Goal: Information Seeking & Learning: Check status

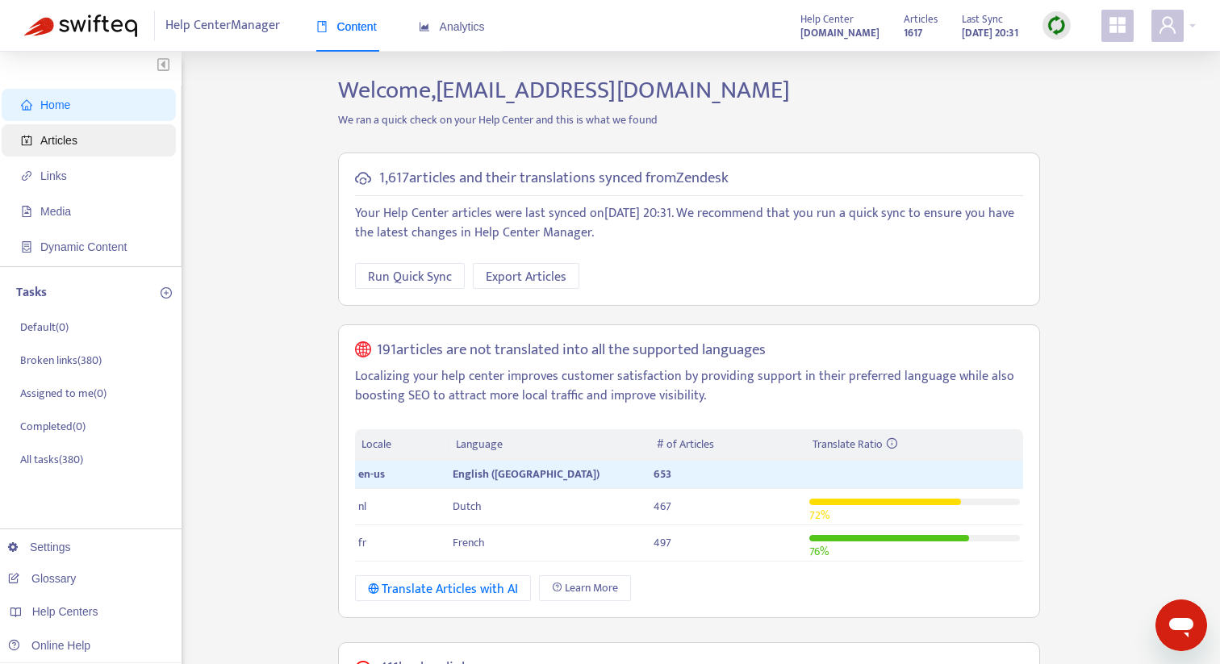
click at [120, 141] on span "Articles" at bounding box center [92, 140] width 142 height 32
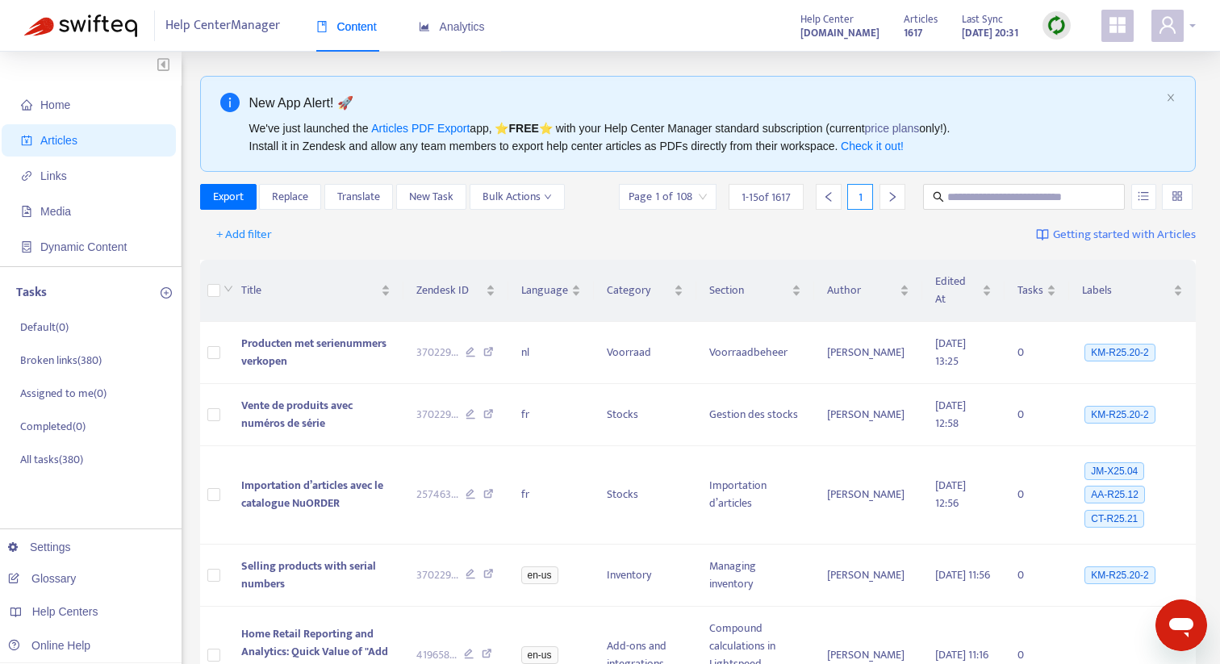
click at [1186, 25] on div at bounding box center [1173, 26] width 44 height 32
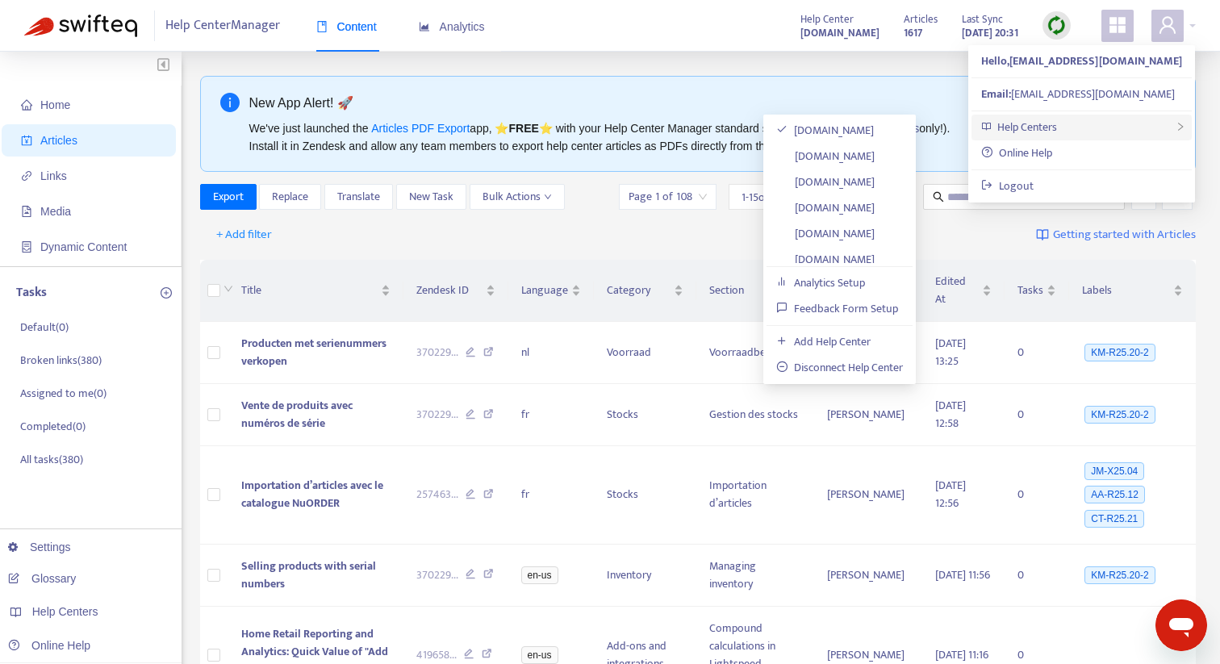
click at [1083, 128] on div "Help Centers" at bounding box center [1081, 128] width 220 height 26
click at [875, 253] on link "[DOMAIN_NAME]" at bounding box center [825, 259] width 98 height 19
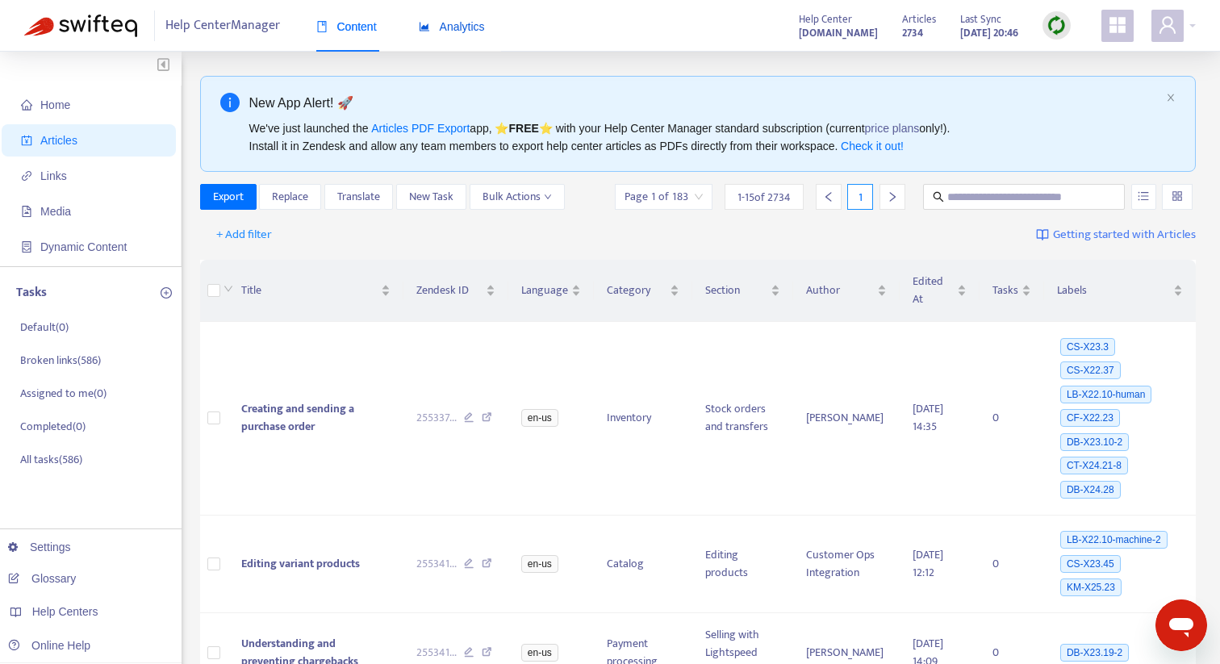
click at [476, 26] on span "Analytics" at bounding box center [452, 26] width 66 height 13
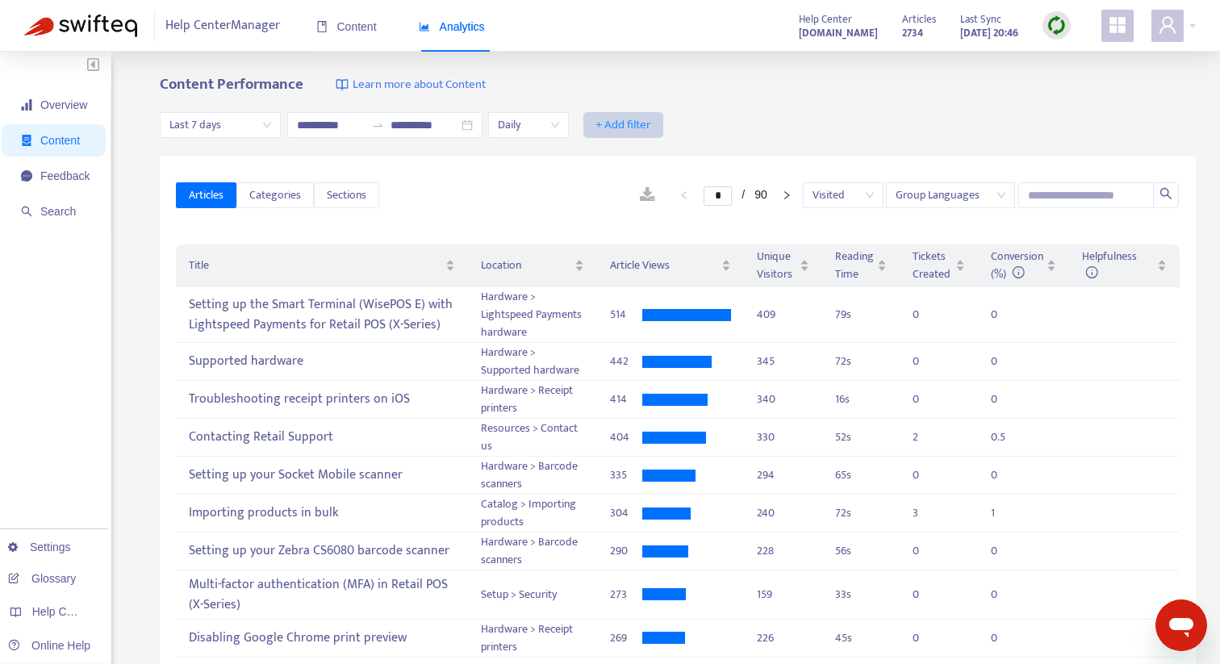
click at [624, 119] on span "+ Add filter" at bounding box center [623, 124] width 56 height 19
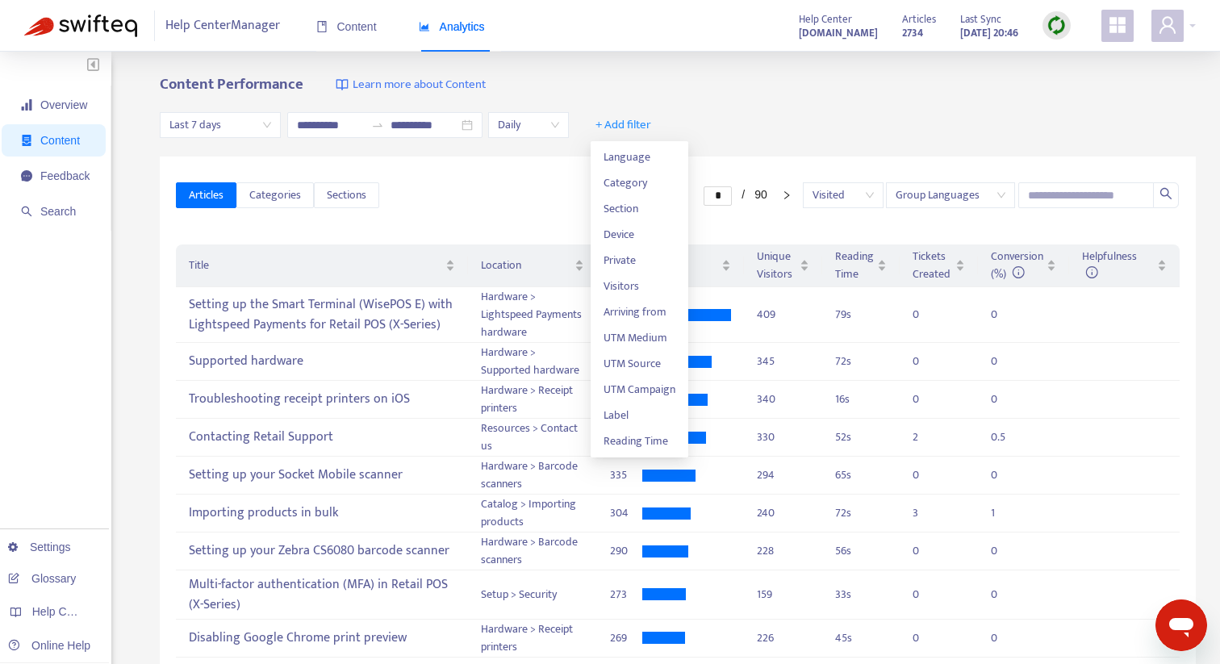
click at [732, 102] on div "**********" at bounding box center [678, 125] width 1036 height 62
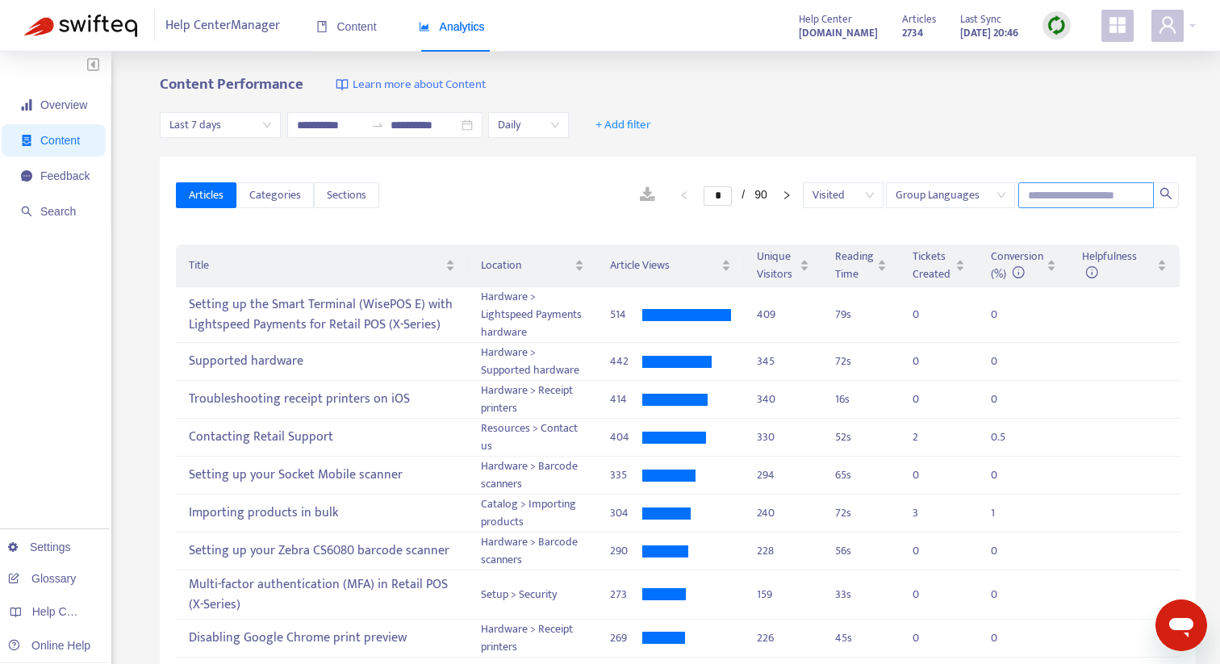
click at [1102, 190] on input "text" at bounding box center [1086, 195] width 136 height 26
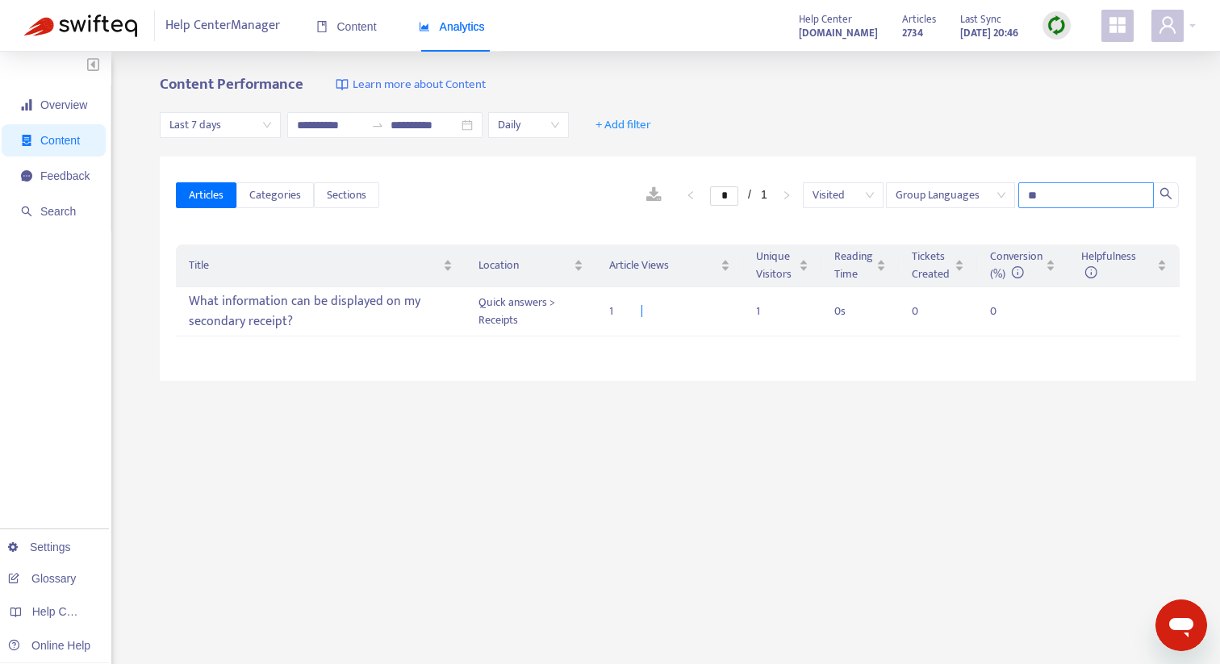
type input "*"
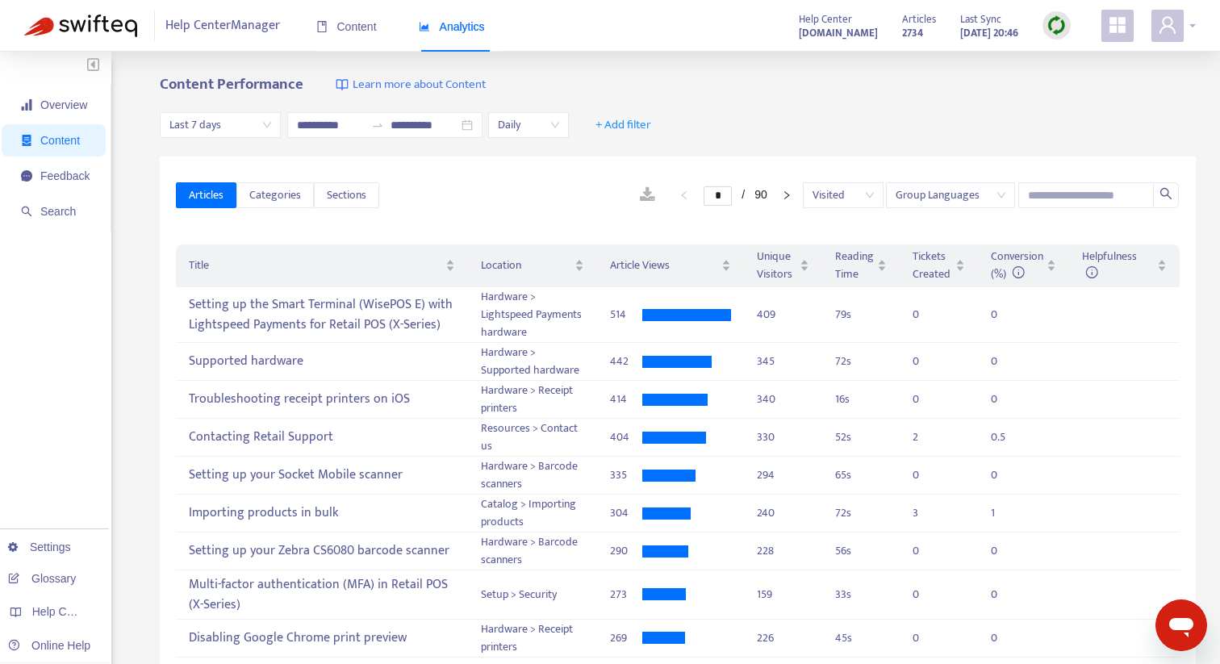
click at [1165, 27] on icon "user" at bounding box center [1167, 24] width 16 height 17
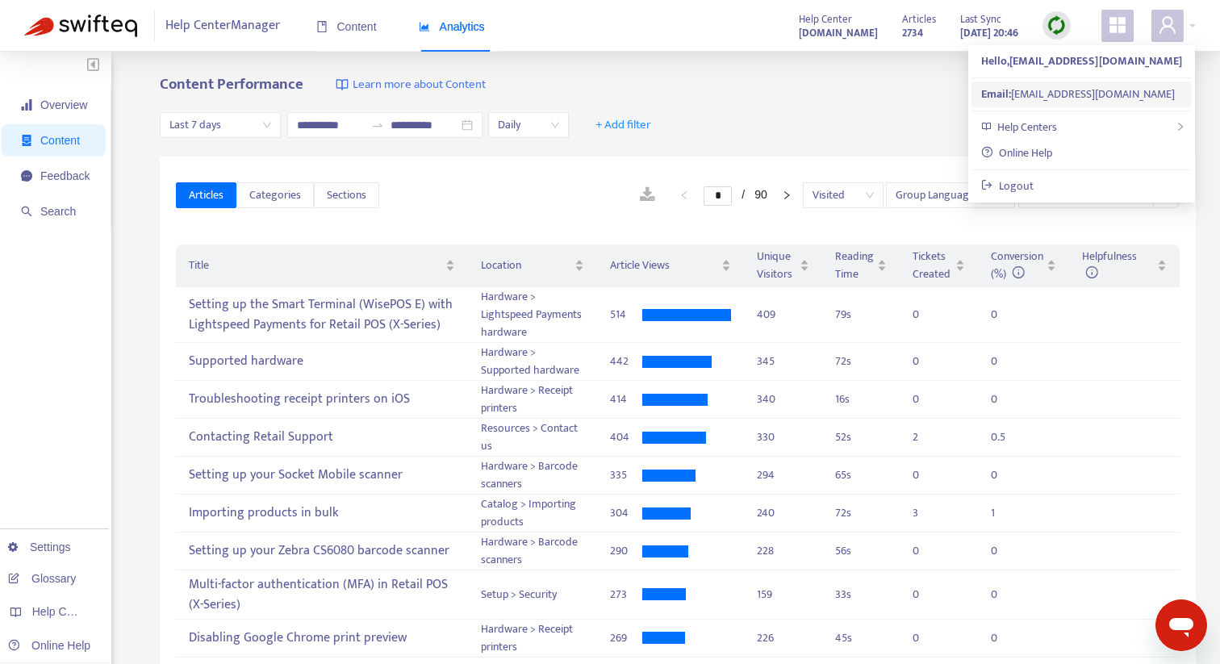
click at [1130, 95] on div "Email: [PERSON_NAME][EMAIL_ADDRESS][DOMAIN_NAME]" at bounding box center [1081, 95] width 201 height 18
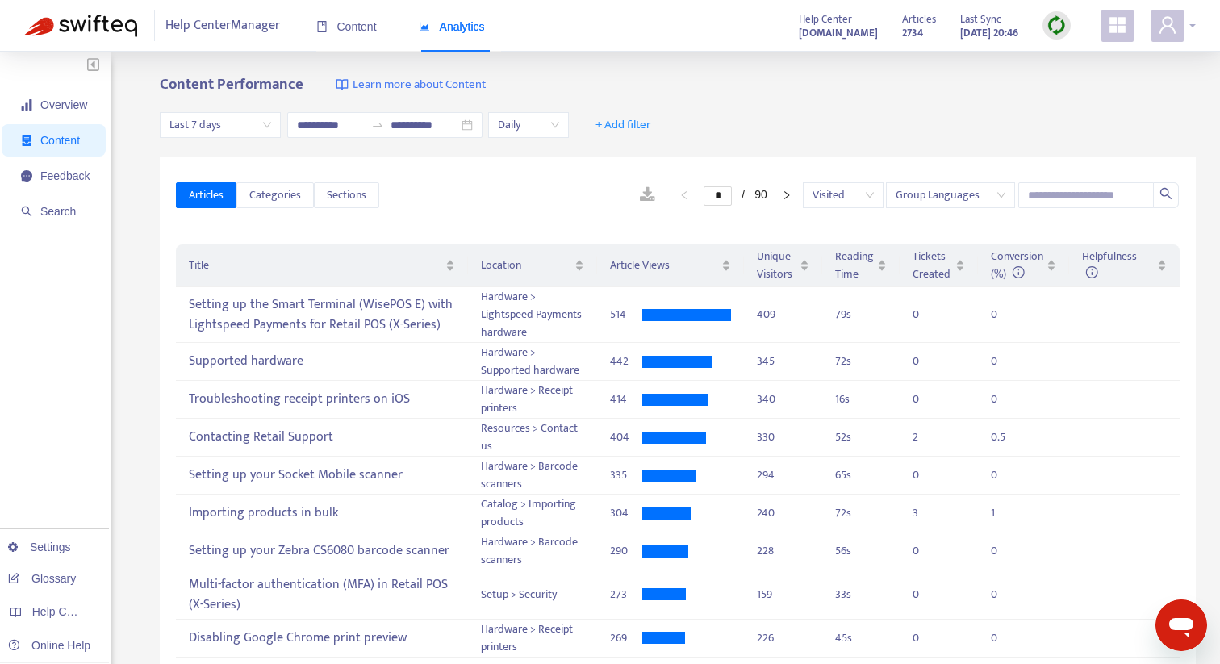
click at [1176, 23] on icon "user" at bounding box center [1167, 24] width 19 height 19
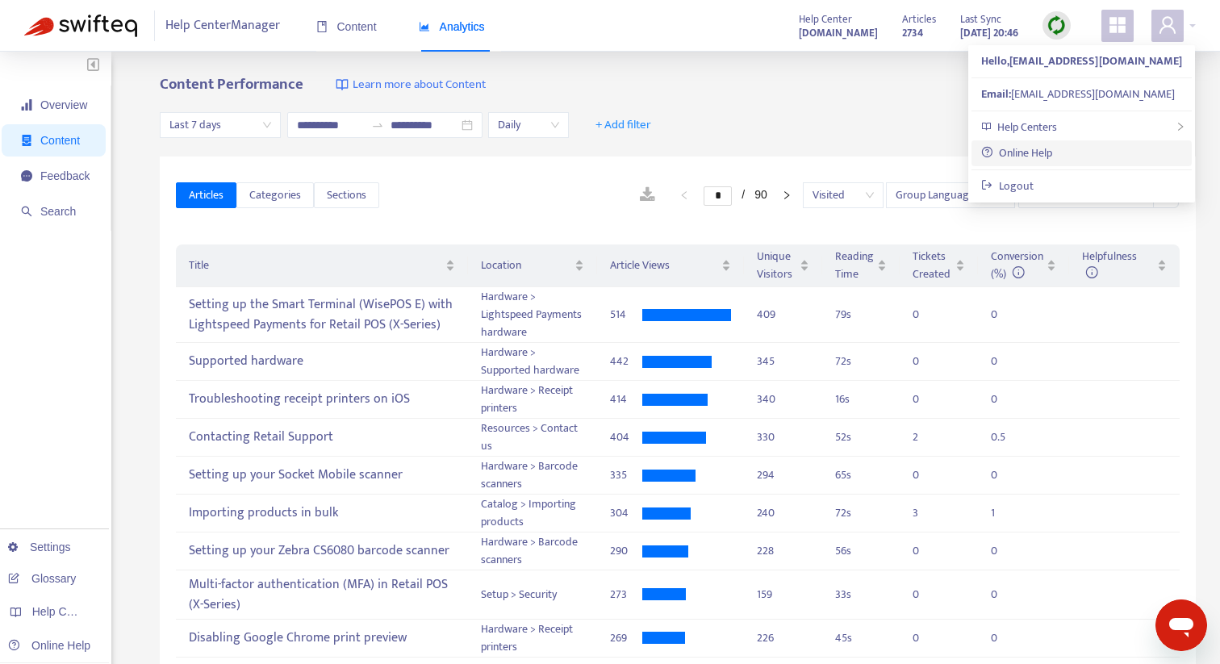
click at [1052, 152] on link "Online Help" at bounding box center [1016, 153] width 71 height 19
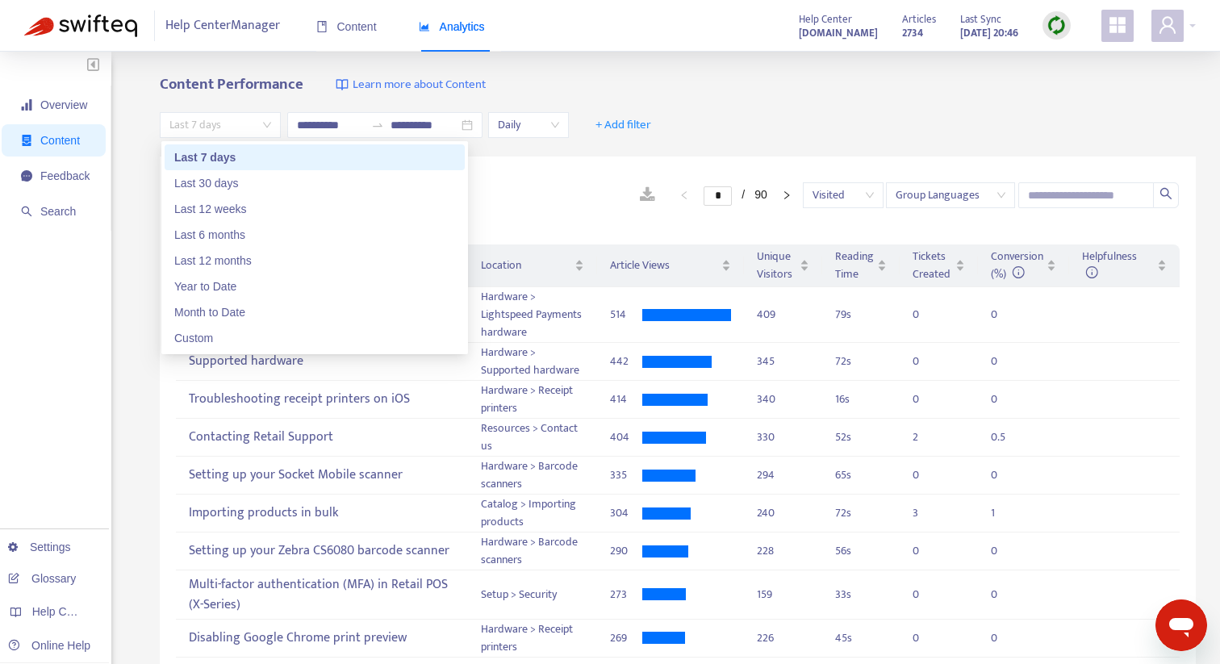
click at [245, 122] on span "Last 7 days" at bounding box center [220, 125] width 102 height 24
drag, startPoint x: 282, startPoint y: 250, endPoint x: 280, endPoint y: 238, distance: 12.2
click at [280, 238] on div "Last 7 days Last 30 days Last 12 weeks Last 6 months Last 12 months Year to Dat…" at bounding box center [315, 247] width 300 height 207
click at [279, 237] on div "Last 6 months" at bounding box center [314, 235] width 281 height 18
type input "**********"
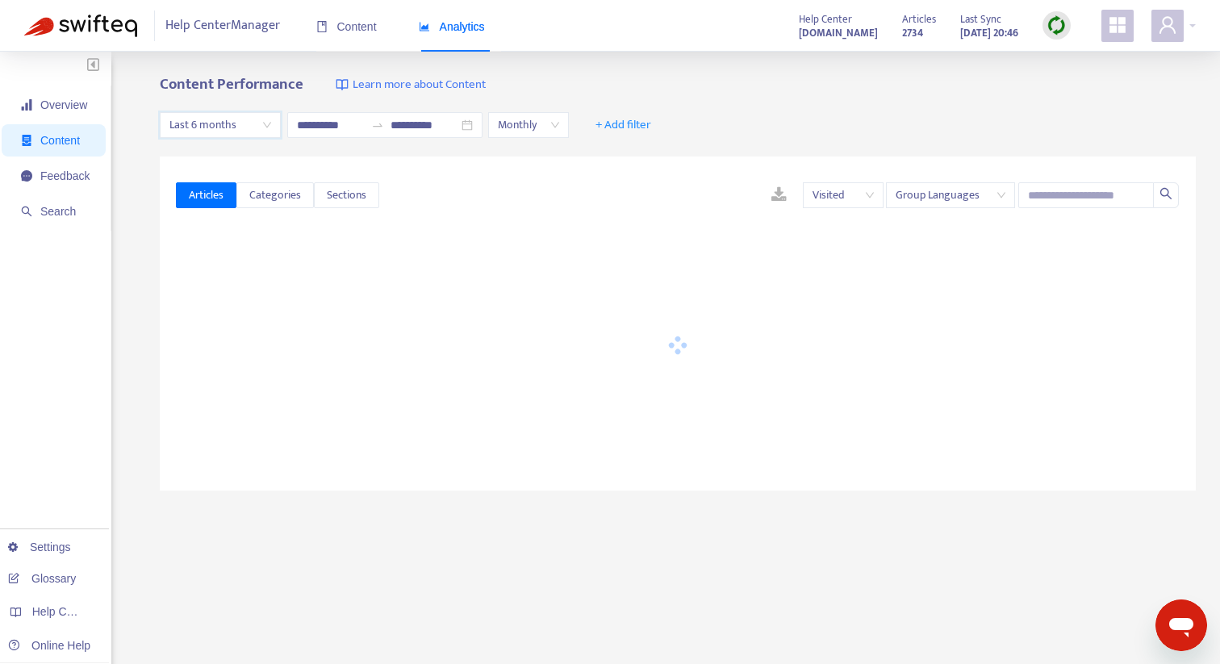
click at [699, 90] on div "Content Performance Learn more about Content" at bounding box center [678, 85] width 1036 height 19
click at [559, 121] on span "Monthly" at bounding box center [528, 125] width 61 height 24
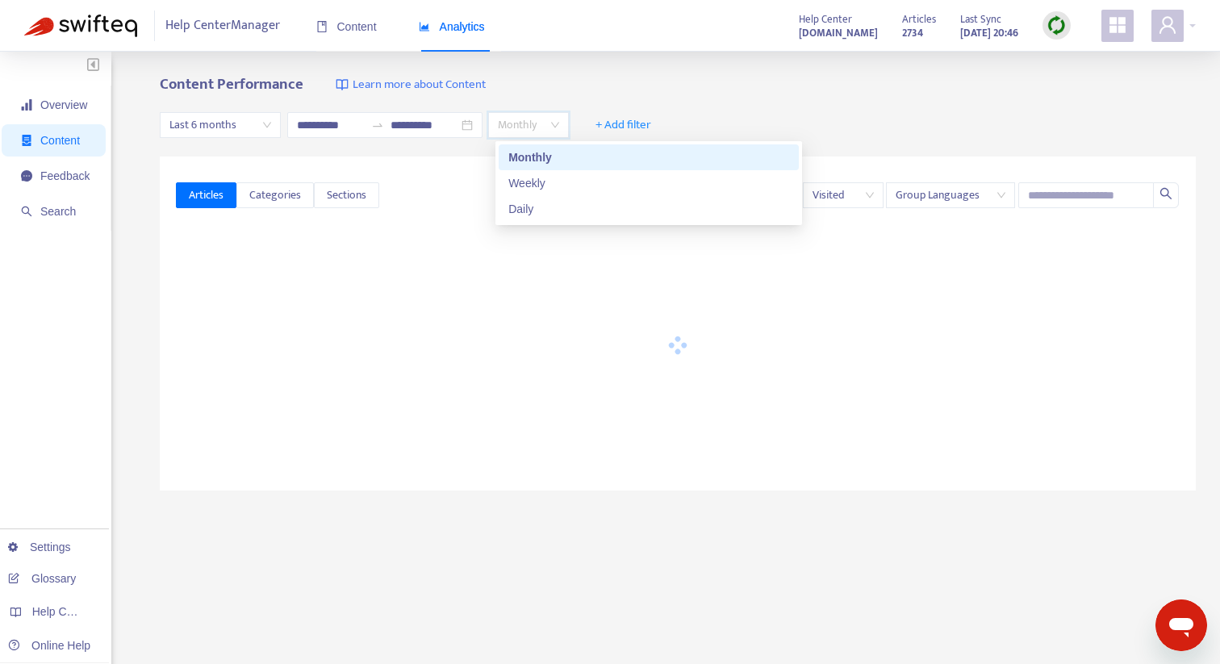
click at [622, 75] on div "**********" at bounding box center [610, 536] width 1220 height 968
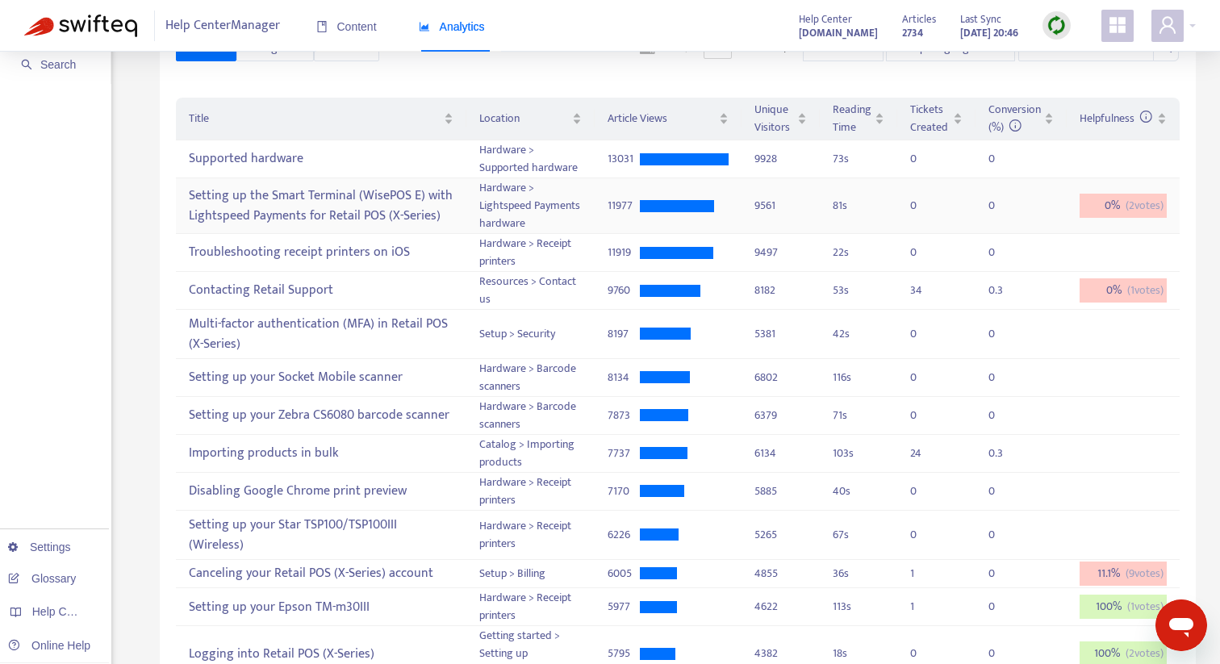
scroll to position [148, 0]
click at [378, 374] on div "Setting up your Socket Mobile scanner" at bounding box center [321, 376] width 264 height 27
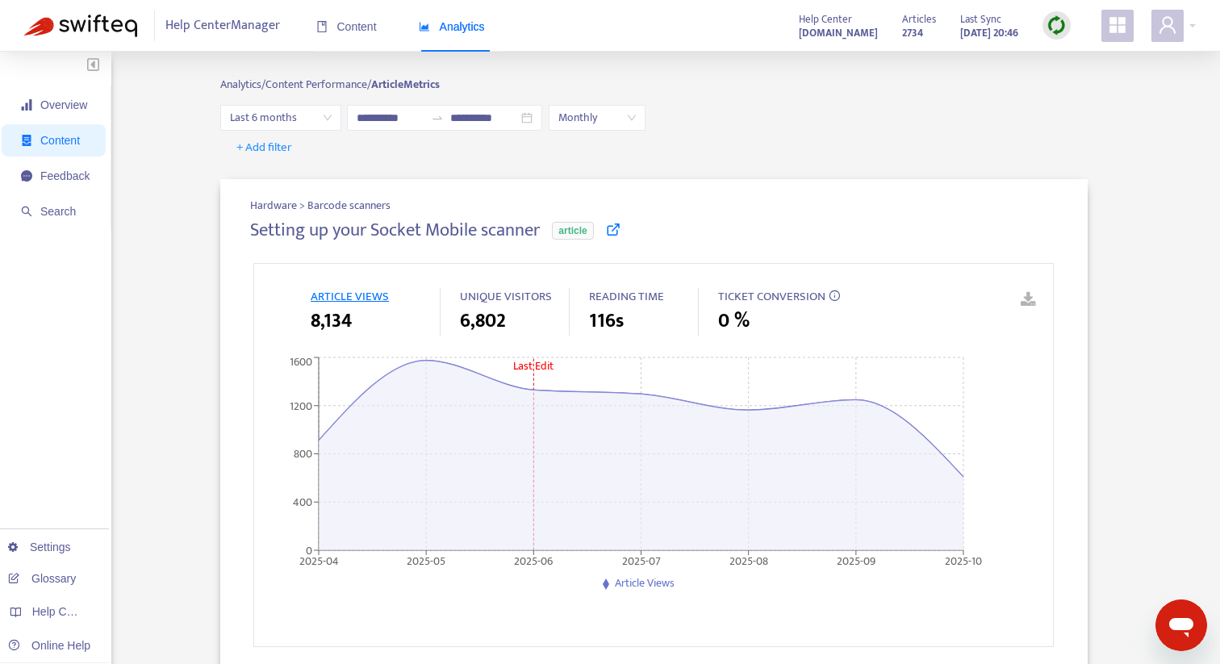
click at [617, 233] on icon at bounding box center [613, 229] width 15 height 15
click at [401, 114] on input "**********" at bounding box center [391, 118] width 68 height 18
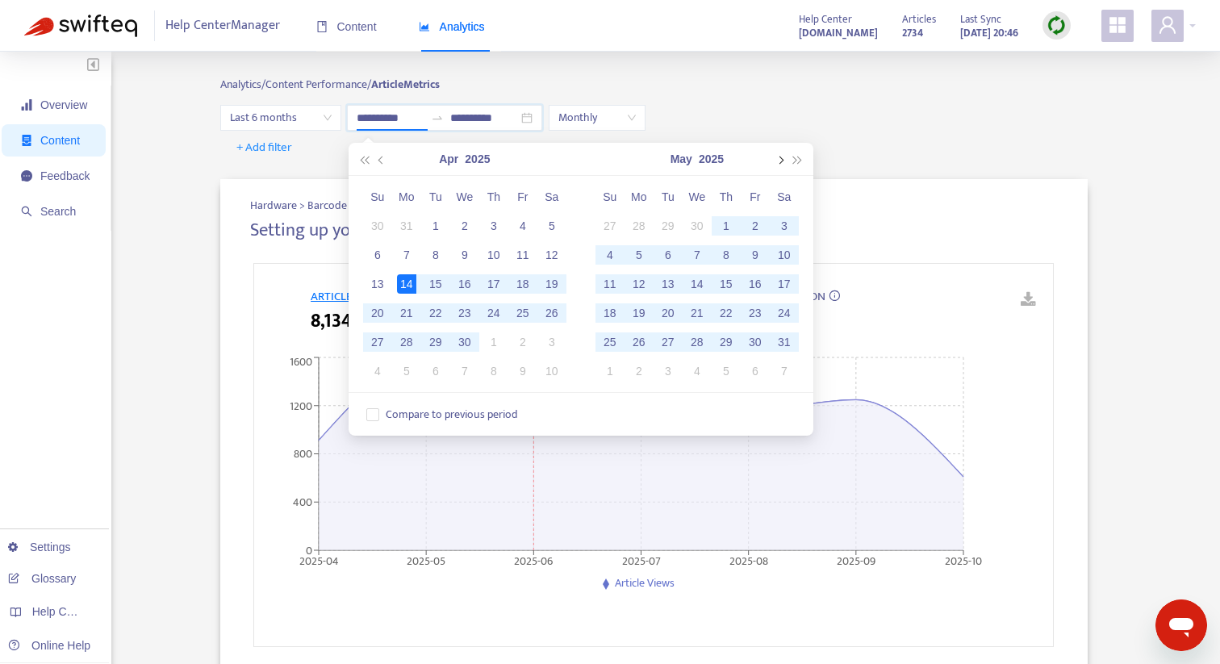
click at [776, 166] on button "button" at bounding box center [779, 159] width 18 height 32
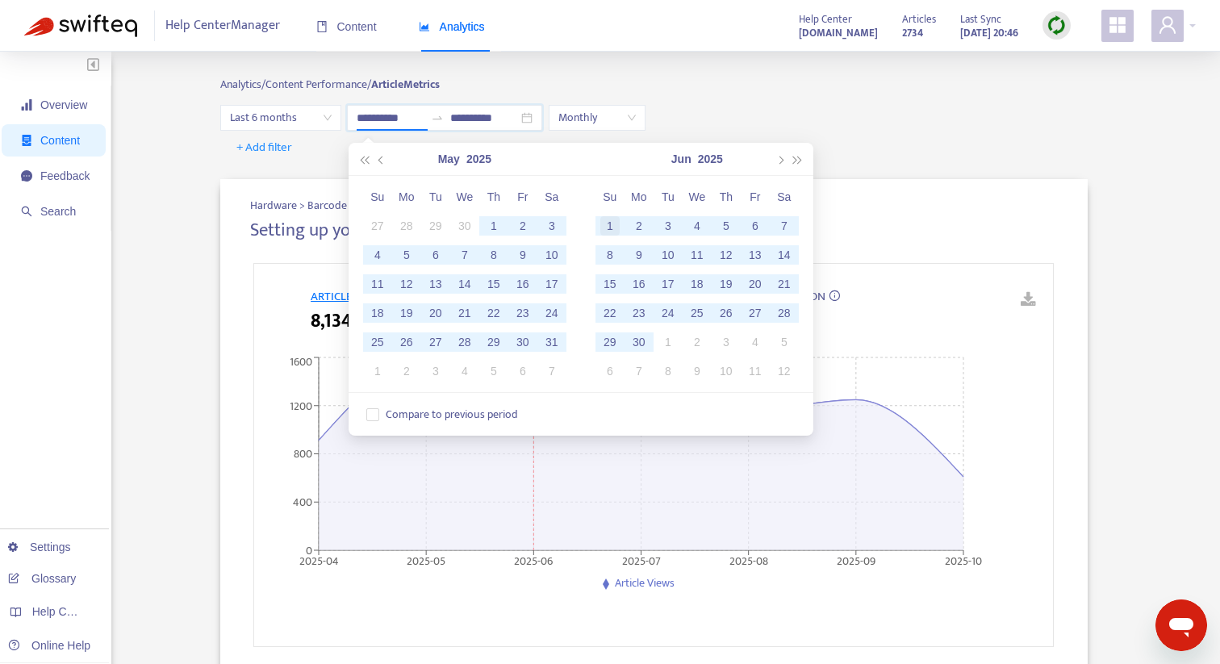
type input "**********"
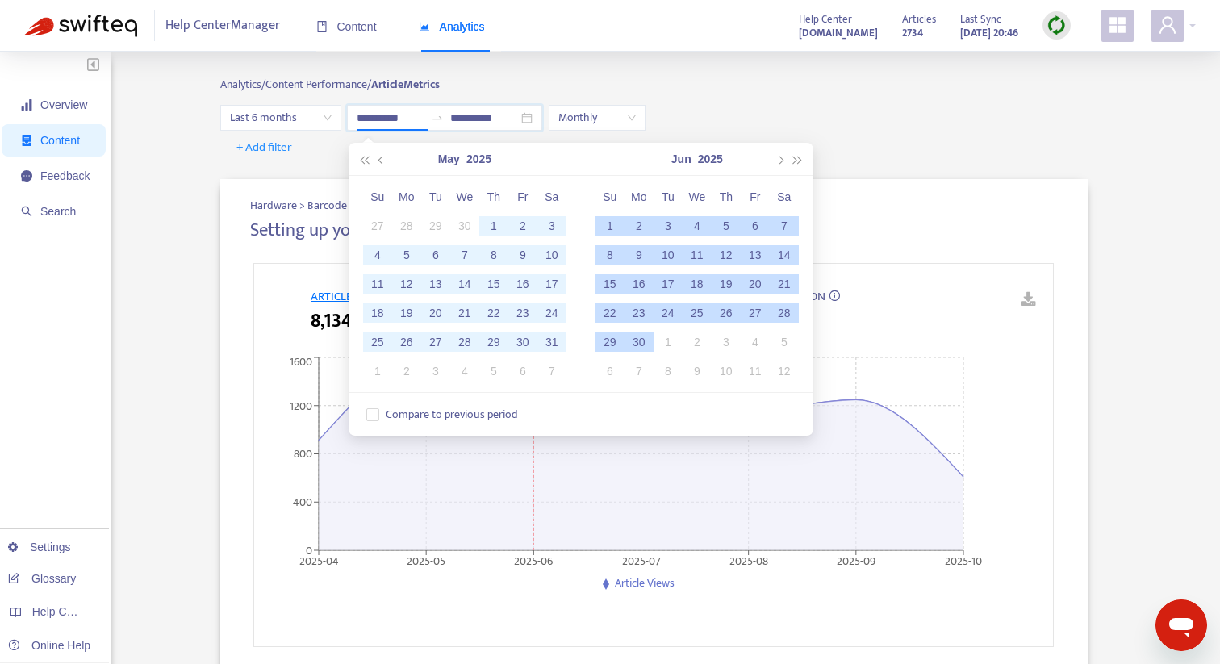
click at [608, 229] on div "1" at bounding box center [609, 225] width 19 height 19
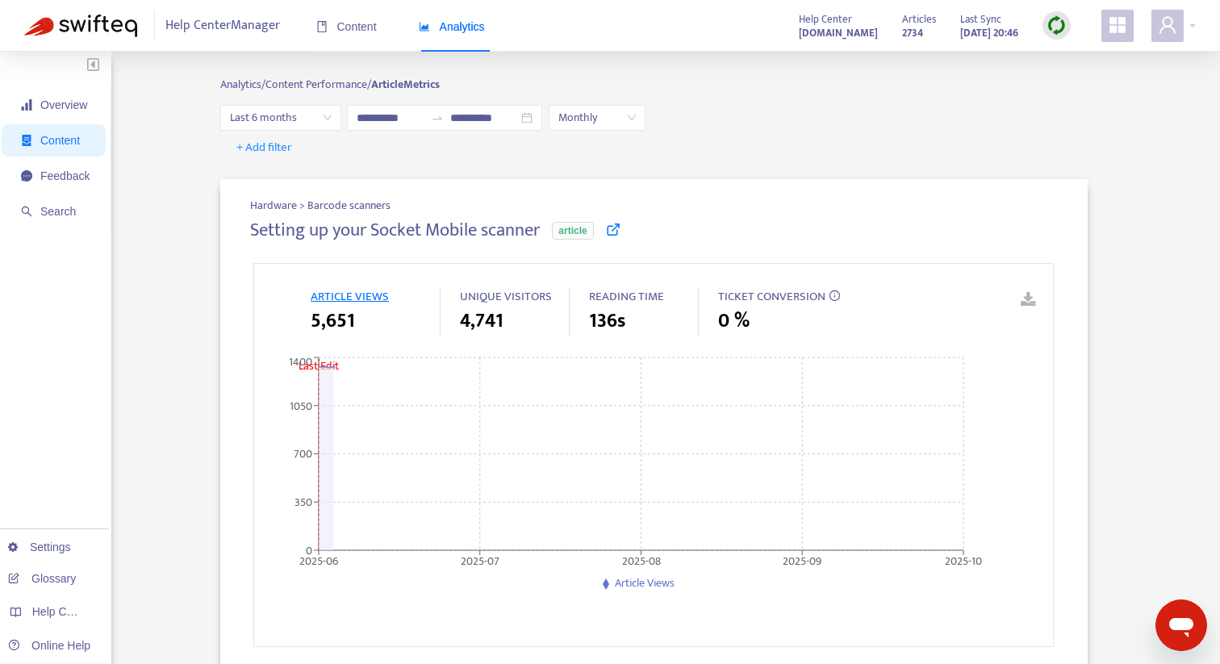
click at [754, 82] on div "Analytics/ Content Performance/ Article Metrics" at bounding box center [653, 90] width 867 height 29
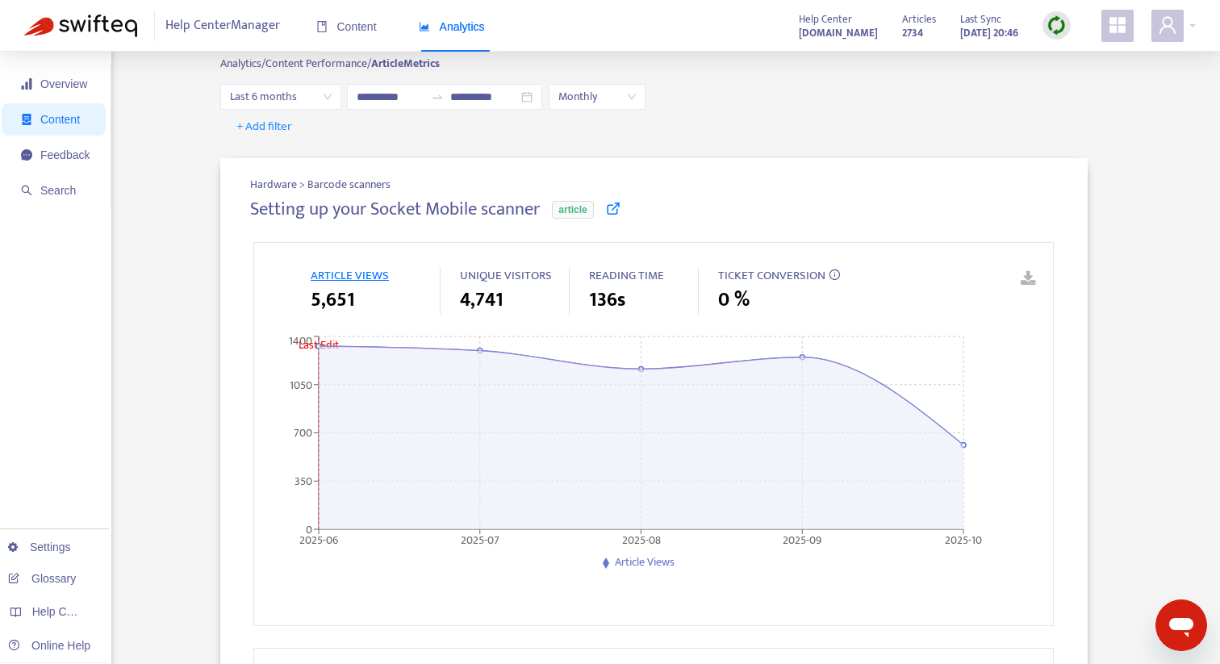
scroll to position [12, 0]
